Goal: Task Accomplishment & Management: Use online tool/utility

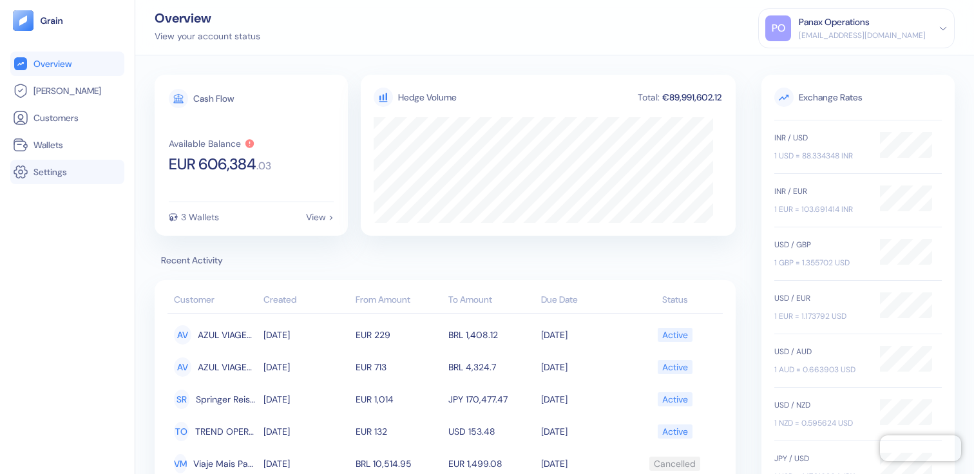
click at [41, 178] on link "Settings" at bounding box center [67, 171] width 109 height 15
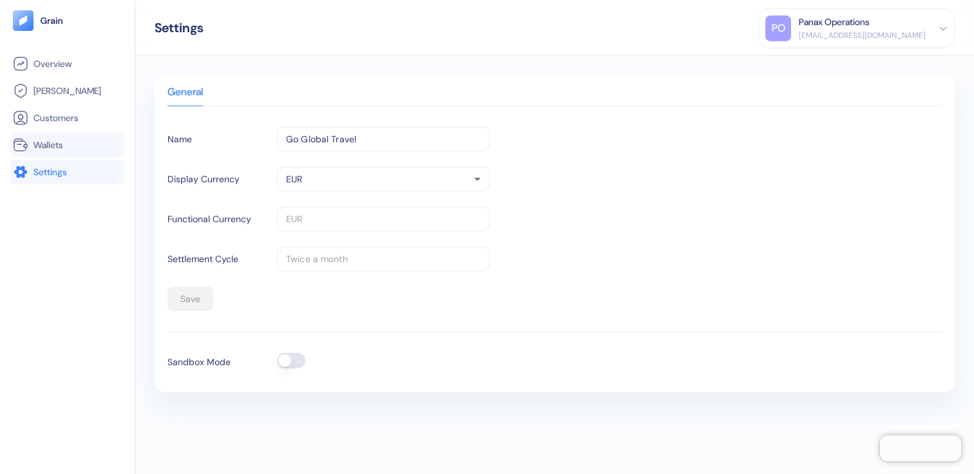
click at [93, 153] on li "Wallets" at bounding box center [67, 145] width 114 height 24
click at [50, 137] on link "Wallets" at bounding box center [67, 144] width 109 height 15
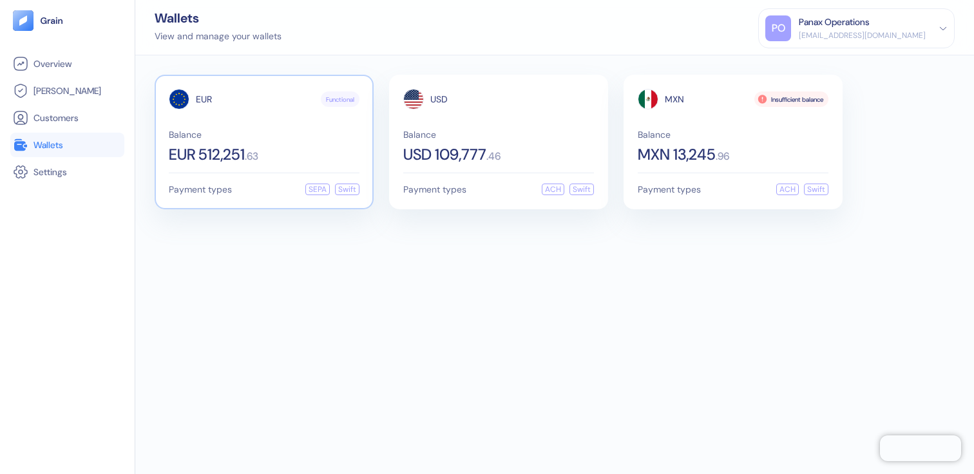
click at [289, 149] on div "EUR 512,251 . 63" at bounding box center [264, 154] width 191 height 15
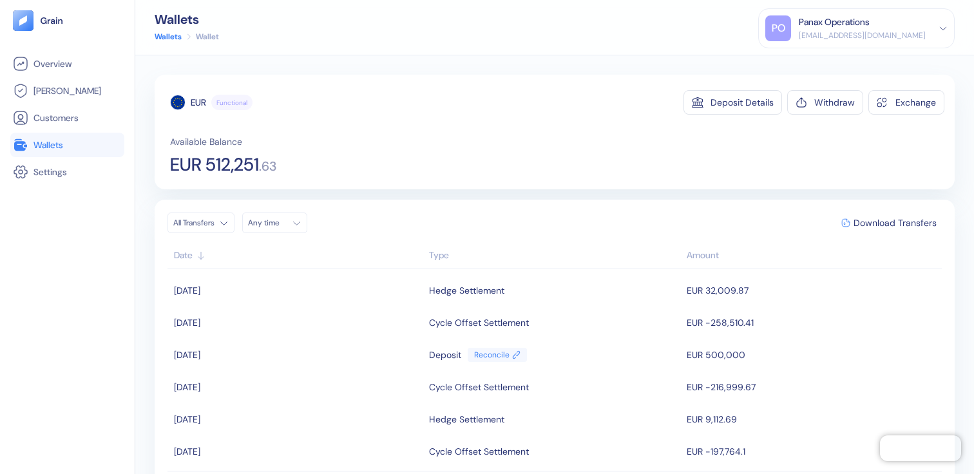
click at [198, 223] on html "Pingdom Check: App Online Overview [PERSON_NAME] Customers Wallets Settings Wal…" at bounding box center [487, 237] width 974 height 474
click at [204, 220] on html "Pingdom Check: App Online Overview [PERSON_NAME] Customers Wallets Settings Wal…" at bounding box center [487, 237] width 974 height 474
click at [311, 221] on div "All Transfers Any time Download Transfers" at bounding box center [554, 223] width 774 height 21
click at [297, 225] on icon "button" at bounding box center [297, 223] width 10 height 10
click at [263, 253] on icon "Go to previous month" at bounding box center [259, 250] width 10 height 10
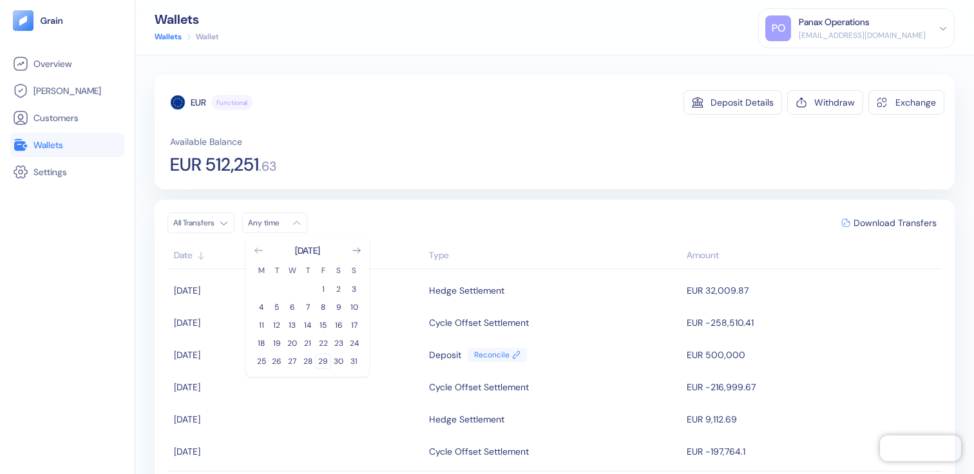
click at [312, 359] on button "28" at bounding box center [307, 361] width 15 height 15
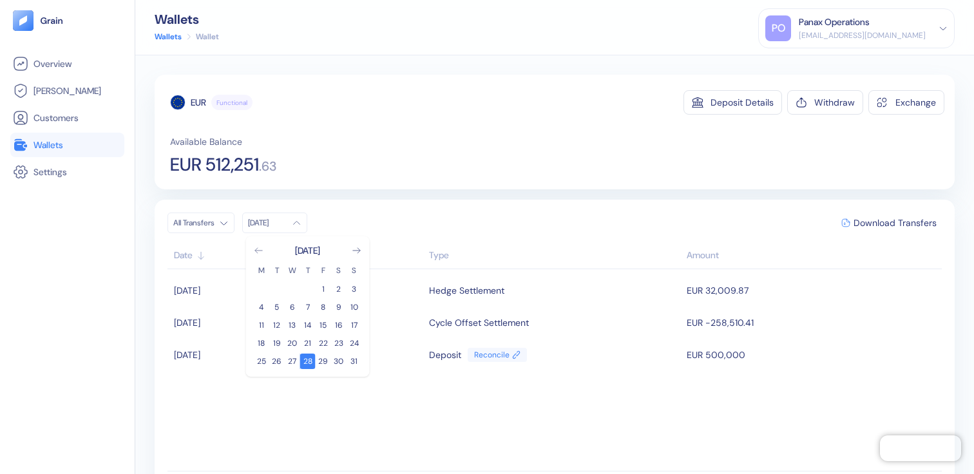
click at [408, 209] on div "All Transfers Aug [DATE] M T W T F S S 1 2 3 4 5 6 7 8 9 10 11 12 13 14 15 16 1…" at bounding box center [555, 361] width 800 height 322
click at [912, 223] on span "Download Transfers" at bounding box center [894, 222] width 83 height 9
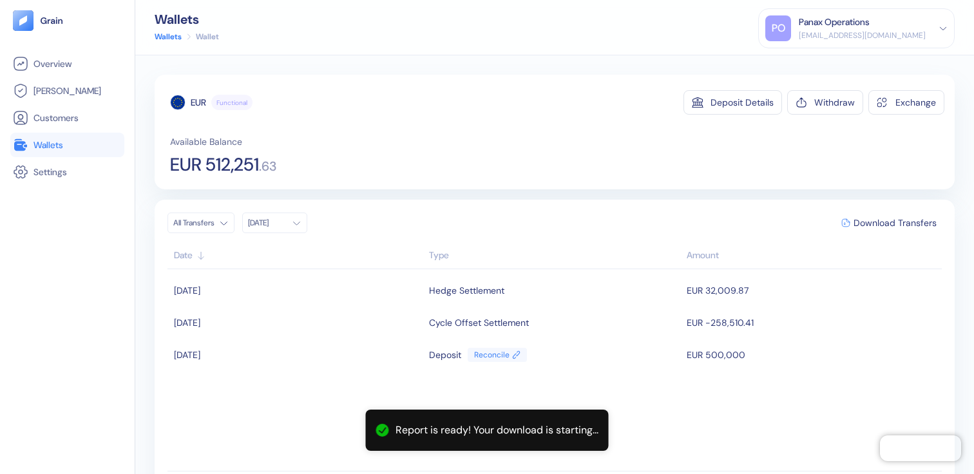
click at [215, 159] on span "EUR 512,251" at bounding box center [214, 165] width 89 height 18
drag, startPoint x: 215, startPoint y: 159, endPoint x: 254, endPoint y: 166, distance: 39.9
click at [254, 166] on span "EUR 512,251" at bounding box center [214, 165] width 89 height 18
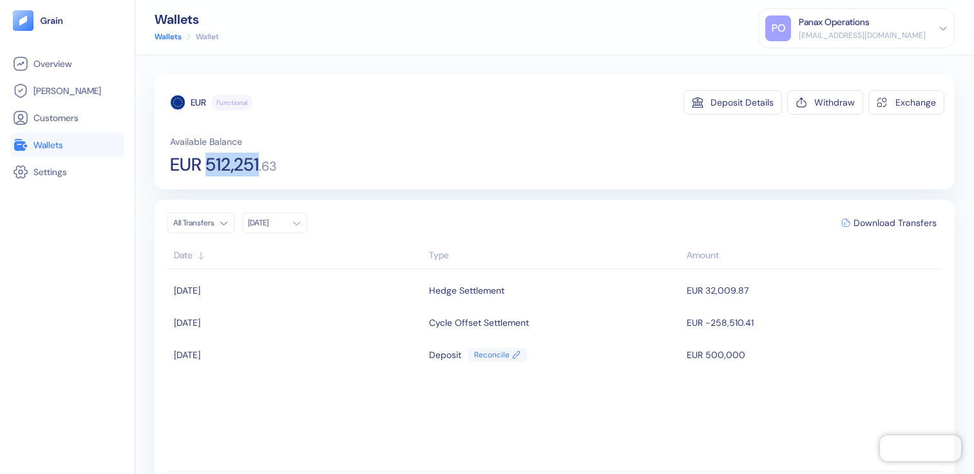
click at [225, 166] on span "EUR 512,251" at bounding box center [214, 165] width 89 height 18
drag, startPoint x: 225, startPoint y: 166, endPoint x: 286, endPoint y: 169, distance: 60.6
click at [286, 169] on div "Available Balance EUR 512,251 . 63" at bounding box center [557, 154] width 774 height 39
copy div "512,251 . 63"
